Goal: Check status: Check status

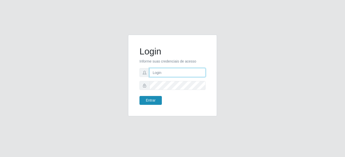
type input "mariabemais@B8"
click at [153, 102] on button "Entrar" at bounding box center [150, 100] width 22 height 9
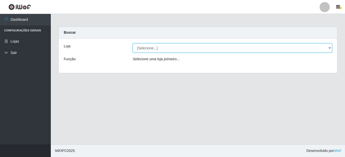
click at [188, 47] on select "[Selecione...] Bemais Supermercados - B8 [PERSON_NAME]" at bounding box center [232, 48] width 199 height 9
select select "413"
click at [133, 44] on select "[Selecione...] Bemais Supermercados - B8 [PERSON_NAME]" at bounding box center [232, 48] width 199 height 9
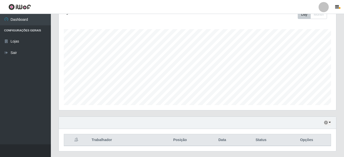
scroll to position [89, 0]
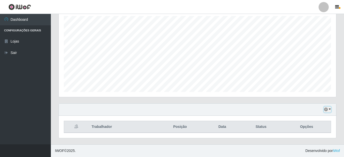
click at [329, 110] on button "button" at bounding box center [327, 110] width 7 height 6
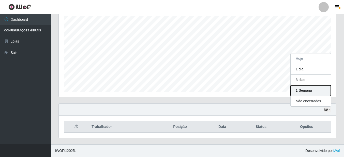
click at [308, 92] on button "1 Semana" at bounding box center [310, 91] width 40 height 11
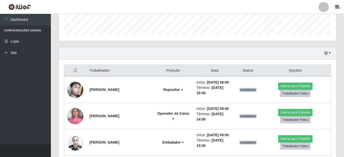
scroll to position [115, 0]
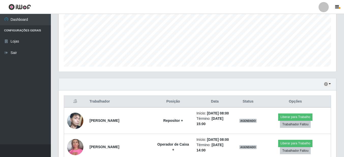
click at [331, 85] on div "Hoje 1 dia 3 dias 1 Semana Não encerrados" at bounding box center [197, 84] width 277 height 12
click at [328, 84] on button "button" at bounding box center [327, 85] width 7 height 6
click at [330, 85] on button "button" at bounding box center [327, 85] width 7 height 6
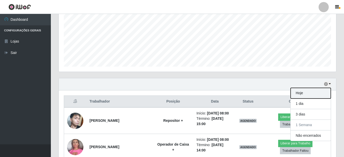
click at [308, 94] on button "Hoje" at bounding box center [310, 93] width 40 height 11
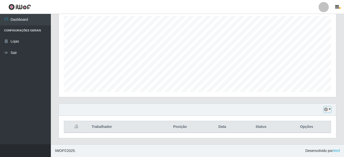
click at [329, 110] on button "button" at bounding box center [327, 110] width 7 height 6
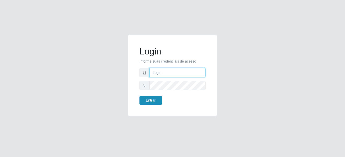
type input "mariabemais@B8"
click at [151, 102] on button "Entrar" at bounding box center [150, 100] width 22 height 9
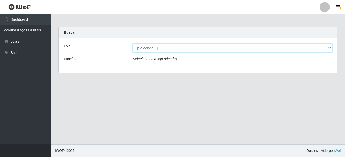
click at [232, 49] on select "[Selecione...] Bemais Supermercados - B8 [PERSON_NAME]" at bounding box center [232, 48] width 199 height 9
select select "413"
click at [133, 44] on select "[Selecione...] Bemais Supermercados - B8 [PERSON_NAME]" at bounding box center [232, 48] width 199 height 9
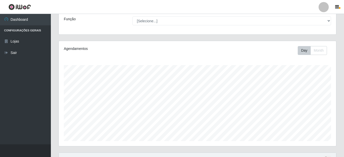
scroll to position [39, 0]
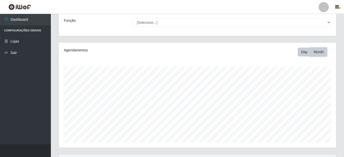
click at [317, 51] on button "Month" at bounding box center [318, 52] width 17 height 9
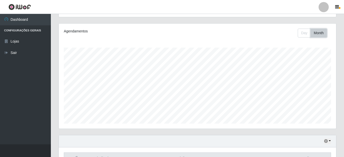
scroll to position [13, 0]
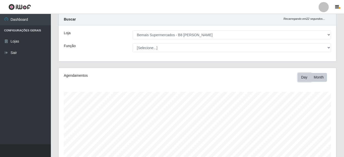
click at [300, 75] on button "Day" at bounding box center [303, 77] width 13 height 9
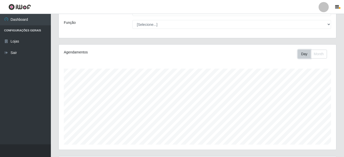
scroll to position [89, 0]
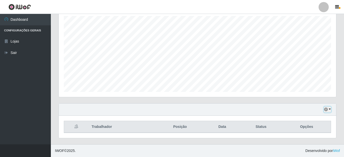
click at [328, 110] on button "button" at bounding box center [327, 110] width 7 height 6
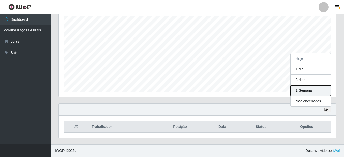
click at [307, 89] on button "1 Semana" at bounding box center [310, 91] width 40 height 11
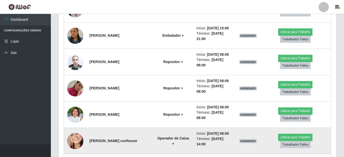
scroll to position [280, 0]
